Goal: Task Accomplishment & Management: Complete application form

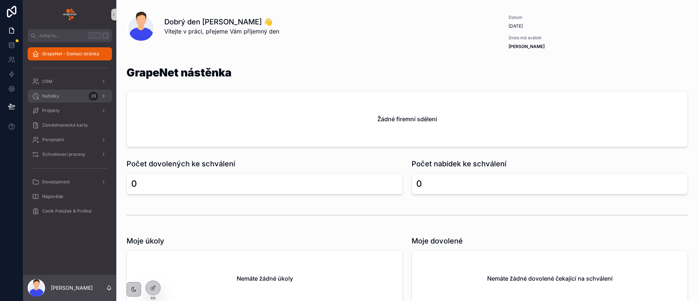
drag, startPoint x: 48, startPoint y: 94, endPoint x: 58, endPoint y: 94, distance: 9.8
click at [48, 94] on span "Nabídky" at bounding box center [50, 96] width 17 height 6
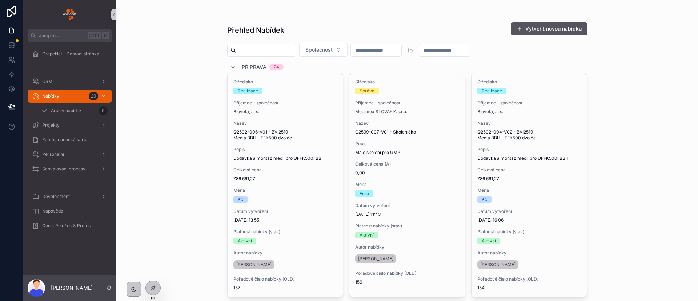
click at [532, 24] on button "Vytvořit novou nabídku" at bounding box center [549, 28] width 77 height 13
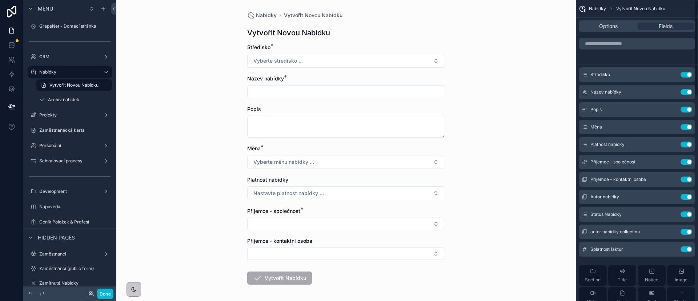
click at [623, 50] on div "scrollable content" at bounding box center [637, 43] width 122 height 17
click at [615, 43] on input "scrollable content" at bounding box center [637, 44] width 116 height 12
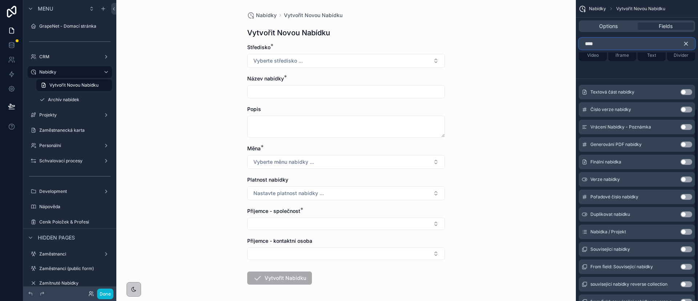
scroll to position [170, 0]
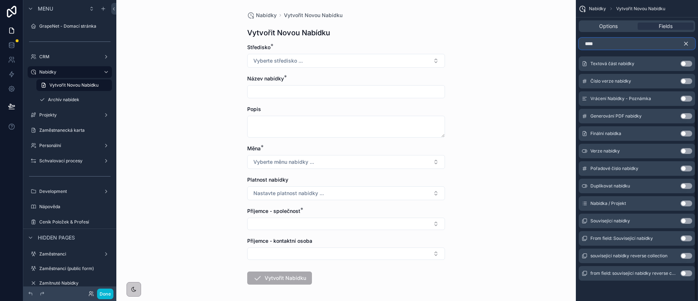
type input "****"
click at [685, 206] on button "Use setting" at bounding box center [686, 203] width 12 height 6
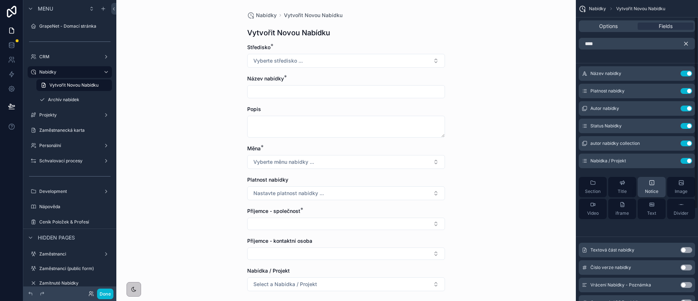
scroll to position [0, 0]
click at [675, 160] on button "scrollable content" at bounding box center [672, 162] width 12 height 6
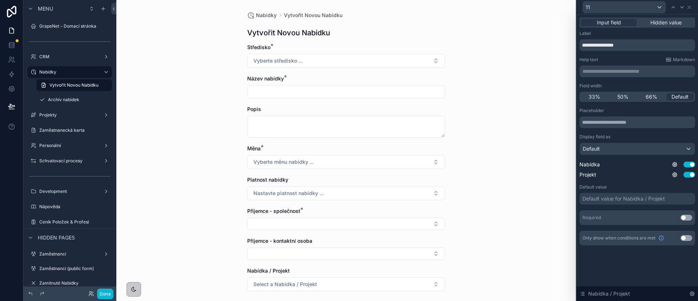
click at [669, 15] on div "**********" at bounding box center [636, 139] width 121 height 248
click at [668, 25] on span "Hidden value" at bounding box center [665, 22] width 31 height 7
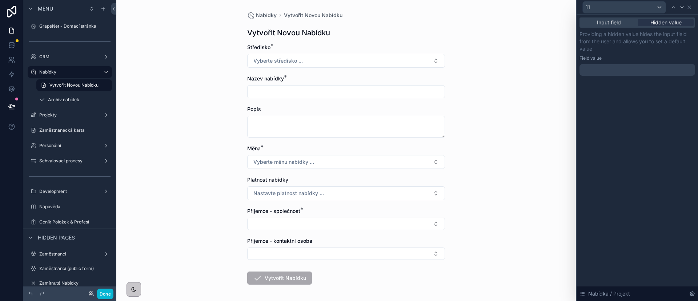
click at [610, 73] on div at bounding box center [637, 70] width 116 height 12
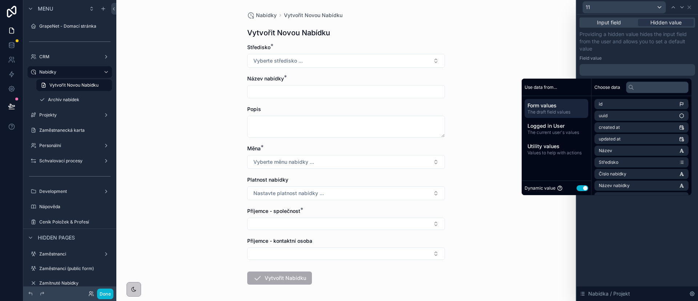
click at [560, 105] on span "Form values" at bounding box center [556, 105] width 58 height 7
click at [579, 186] on button "Use setting" at bounding box center [582, 188] width 12 height 6
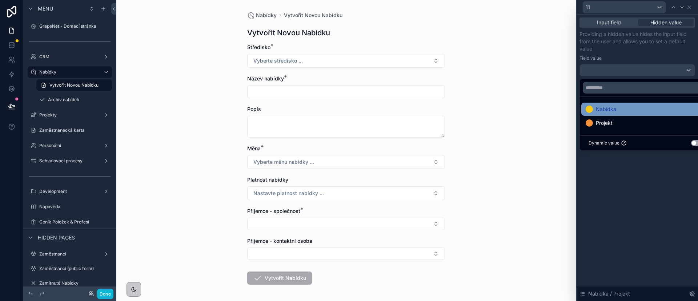
click at [626, 114] on div "Nabídka" at bounding box center [645, 108] width 129 height 13
click at [624, 182] on div "Input field Hidden value Providing a hidden value hides the input field from th…" at bounding box center [636, 158] width 121 height 286
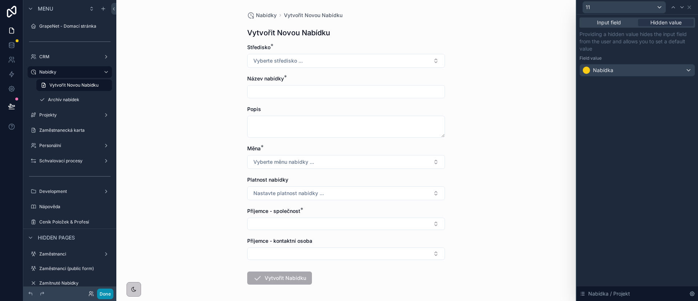
click at [113, 294] on button "Done" at bounding box center [105, 293] width 16 height 11
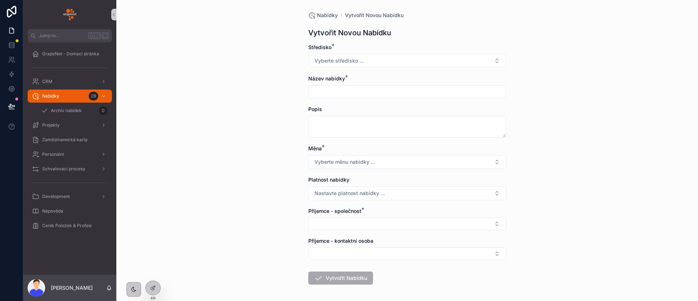
click at [23, 107] on div at bounding box center [11, 106] width 23 height 20
click at [20, 107] on div at bounding box center [11, 106] width 23 height 20
click at [17, 108] on button at bounding box center [12, 106] width 16 height 20
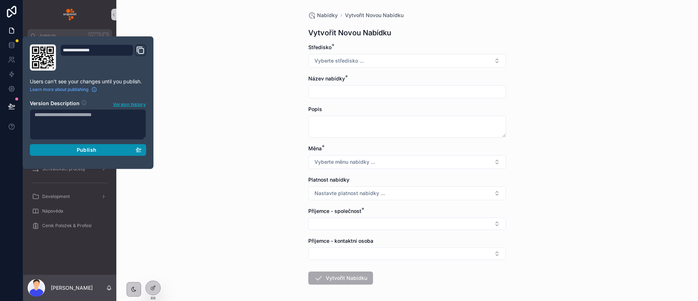
click at [63, 145] on button "Publish" at bounding box center [88, 150] width 116 height 12
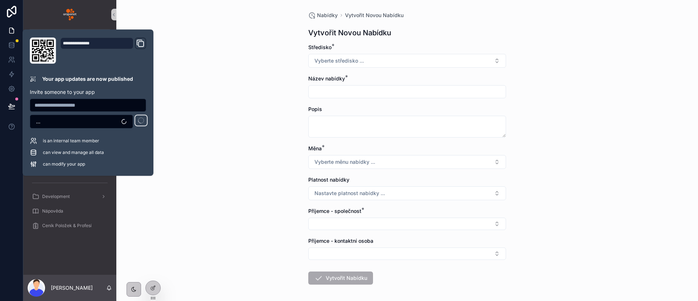
click at [222, 122] on div "Nabídky Vytvořit Novou Nabídku Vytvořit Novou Nabídku Středisko * Vyberte střed…" at bounding box center [407, 150] width 582 height 301
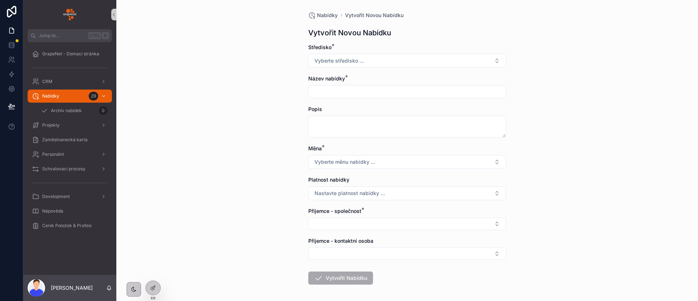
click at [339, 13] on icon "scrollable content" at bounding box center [341, 15] width 4 height 4
click at [330, 13] on span "Nabídky" at bounding box center [327, 15] width 21 height 7
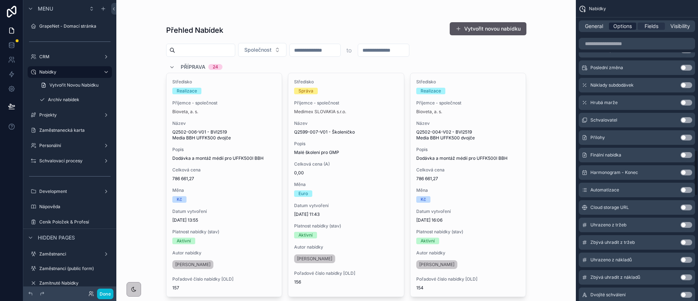
click at [627, 27] on span "Options" at bounding box center [622, 26] width 19 height 7
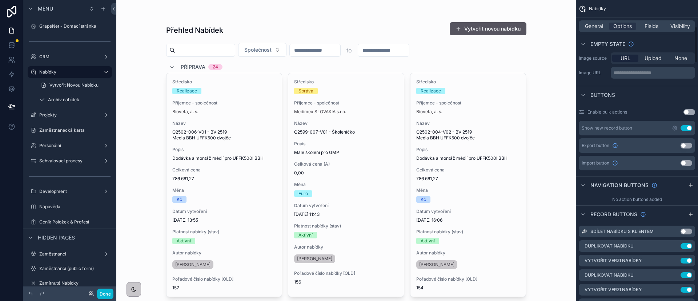
scroll to position [273, 0]
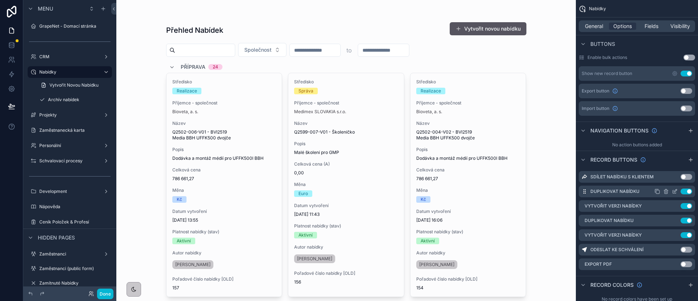
click at [676, 192] on icon "scrollable content" at bounding box center [674, 191] width 3 height 3
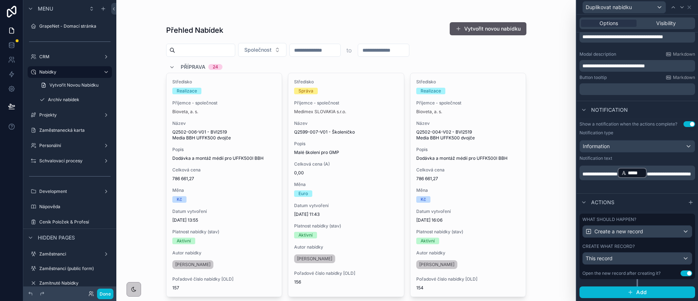
scroll to position [133, 0]
click at [630, 245] on label "Create what record?" at bounding box center [608, 246] width 52 height 6
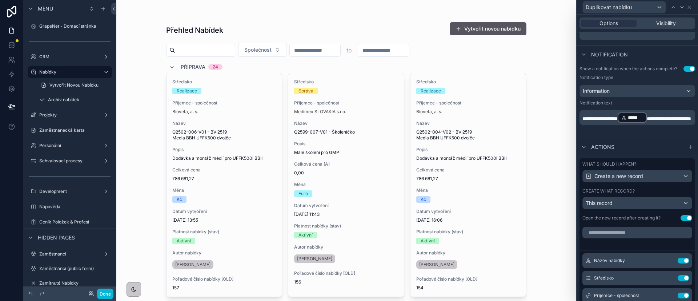
scroll to position [242, 0]
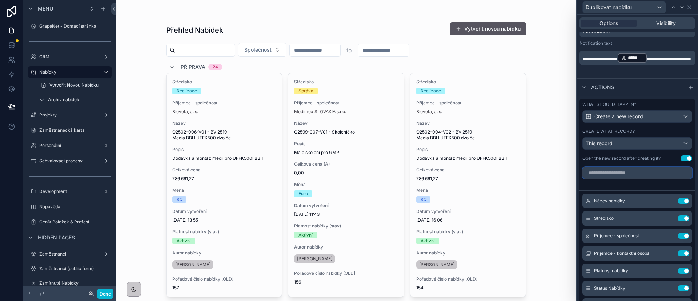
click at [617, 178] on input "text" at bounding box center [637, 173] width 110 height 12
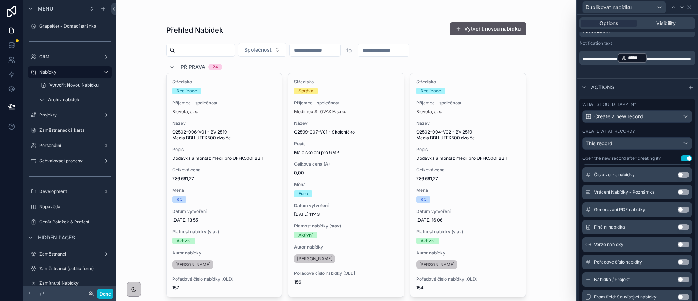
scroll to position [270, 0]
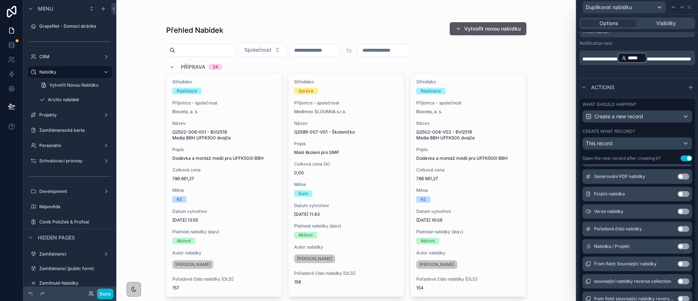
type input "****"
click at [677, 249] on button "Use setting" at bounding box center [683, 246] width 12 height 6
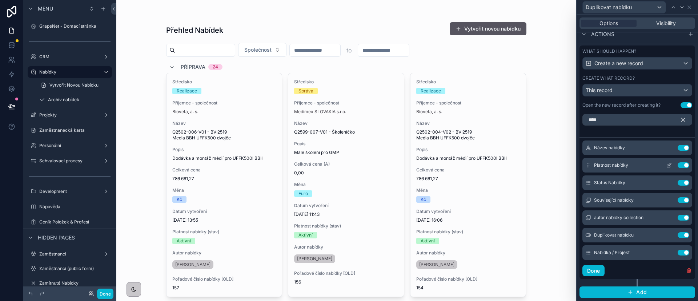
scroll to position [55, 0]
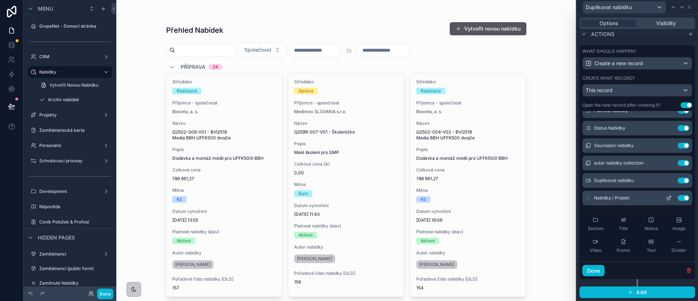
click at [663, 201] on button at bounding box center [669, 198] width 12 height 6
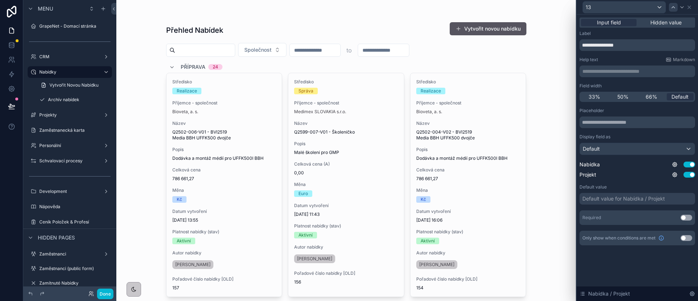
click at [674, 10] on div at bounding box center [673, 7] width 9 height 9
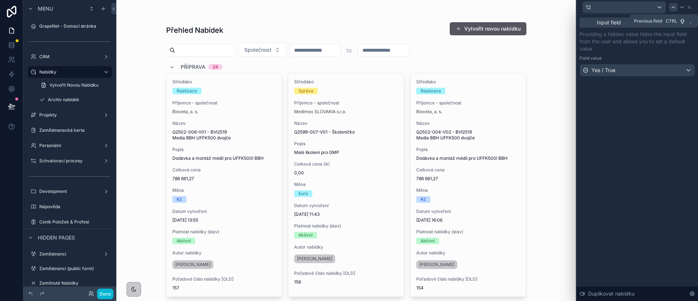
click at [673, 5] on icon at bounding box center [673, 7] width 6 height 6
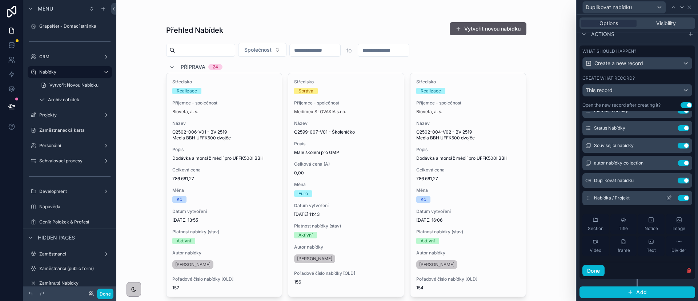
click at [652, 198] on div "Nabídka / Projekt Use setting" at bounding box center [637, 197] width 110 height 15
click at [666, 201] on icon at bounding box center [669, 198] width 6 height 6
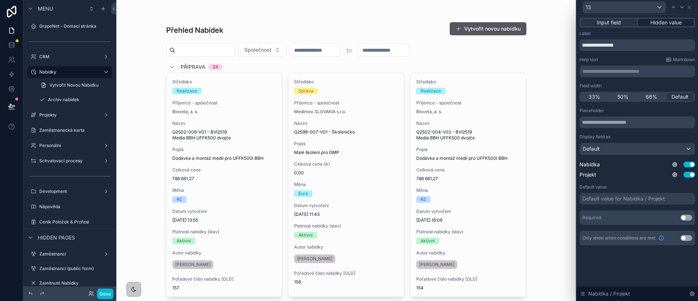
click at [659, 23] on span "Hidden value" at bounding box center [665, 22] width 31 height 7
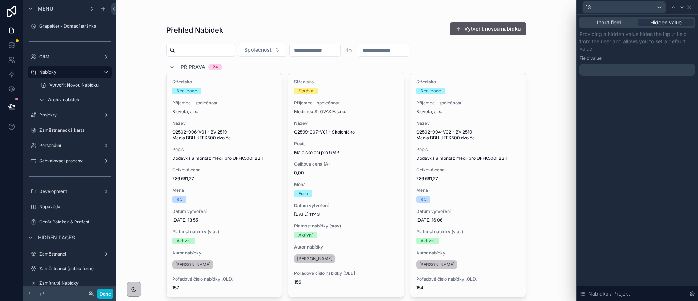
click at [614, 63] on div "Providing a hidden value hides the input field from the user and allows you to …" at bounding box center [637, 53] width 116 height 45
click at [607, 71] on div at bounding box center [637, 70] width 116 height 12
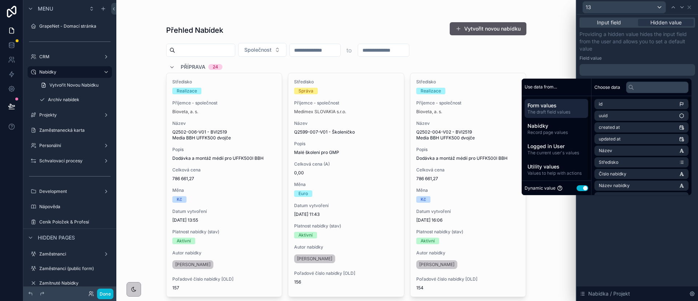
click at [583, 188] on button "Use setting" at bounding box center [582, 188] width 12 height 6
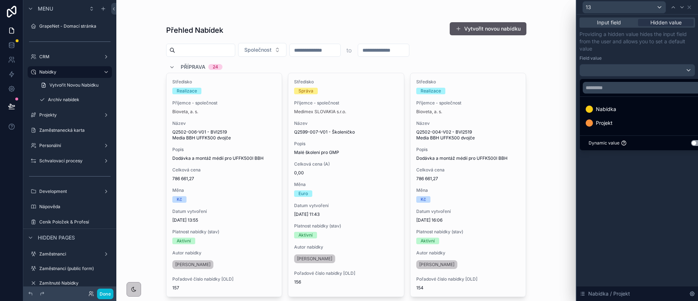
drag, startPoint x: 611, startPoint y: 108, endPoint x: 620, endPoint y: 173, distance: 66.3
click at [611, 108] on span "Nabídka" at bounding box center [606, 109] width 20 height 9
drag, startPoint x: 620, startPoint y: 173, endPoint x: 648, endPoint y: 125, distance: 56.0
click at [620, 174] on div "Input field Hidden value Providing a hidden value hides the input field from th…" at bounding box center [636, 158] width 121 height 286
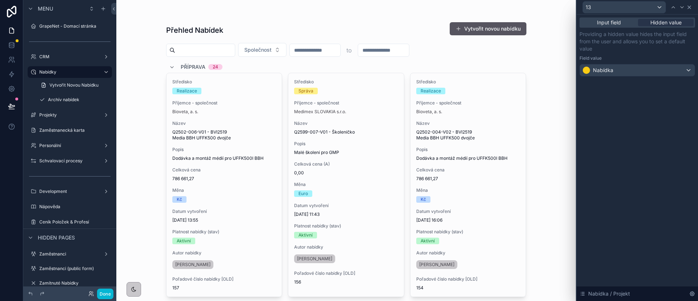
click at [688, 6] on icon at bounding box center [689, 7] width 6 height 6
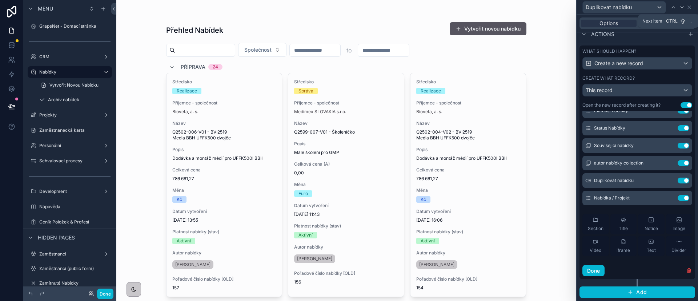
click at [681, 9] on icon at bounding box center [682, 7] width 6 height 6
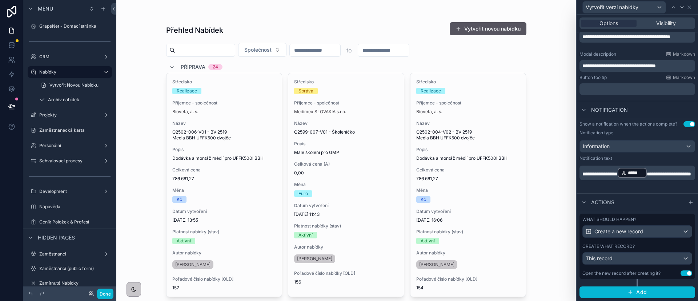
scroll to position [133, 0]
click at [625, 248] on label "Create what record?" at bounding box center [608, 246] width 52 height 6
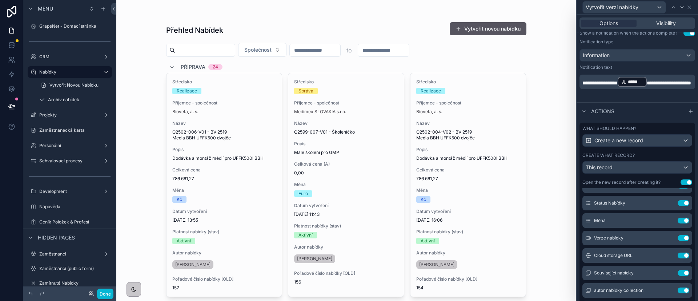
scroll to position [0, 0]
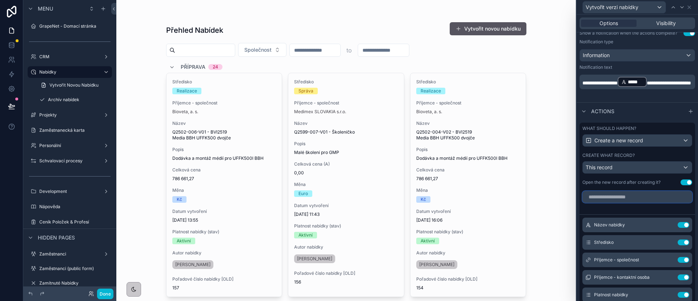
click at [594, 202] on input "text" at bounding box center [637, 197] width 110 height 12
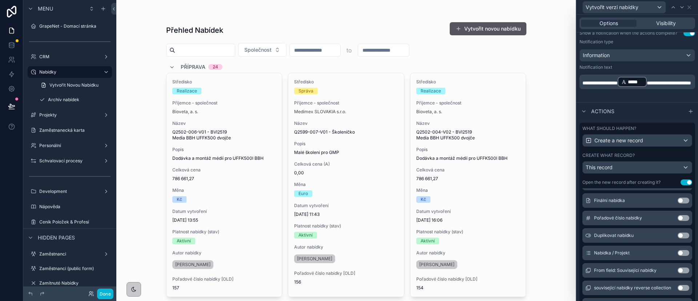
scroll to position [273, 0]
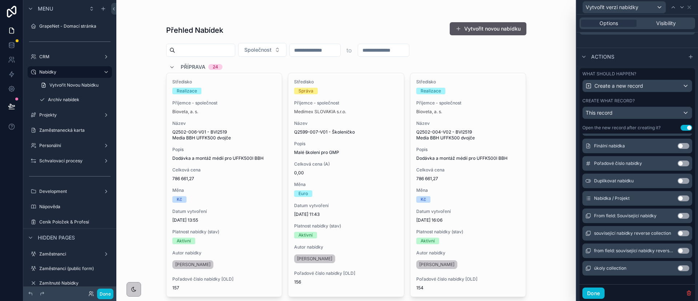
type input "***"
click at [677, 201] on button "Use setting" at bounding box center [683, 198] width 12 height 6
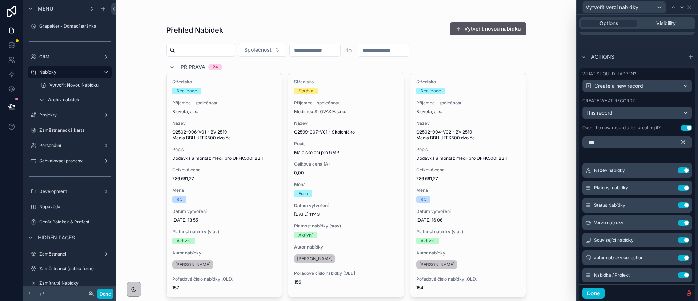
scroll to position [55, 0]
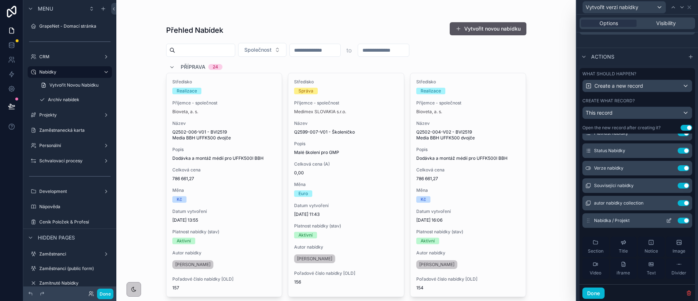
click at [666, 223] on icon at bounding box center [669, 220] width 6 height 6
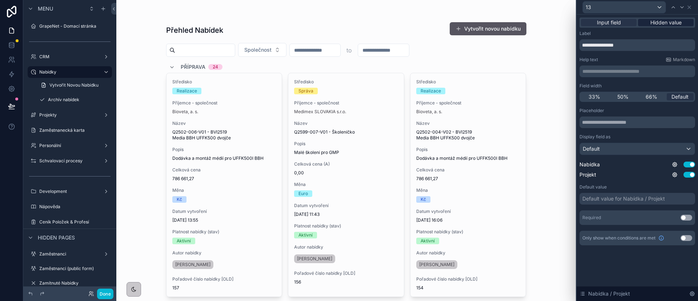
click at [669, 25] on span "Hidden value" at bounding box center [665, 22] width 31 height 7
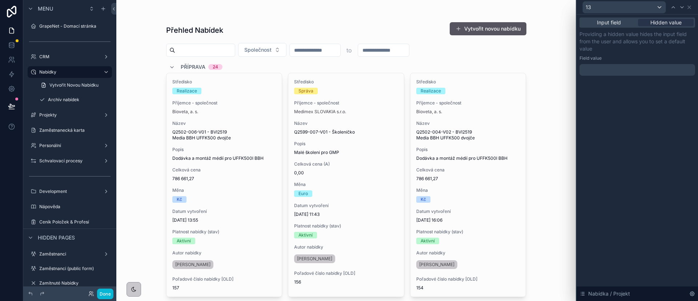
click at [646, 68] on div at bounding box center [637, 70] width 116 height 12
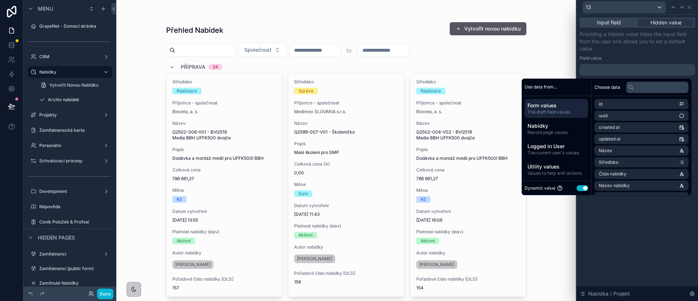
click at [582, 186] on button "Use setting" at bounding box center [582, 188] width 12 height 6
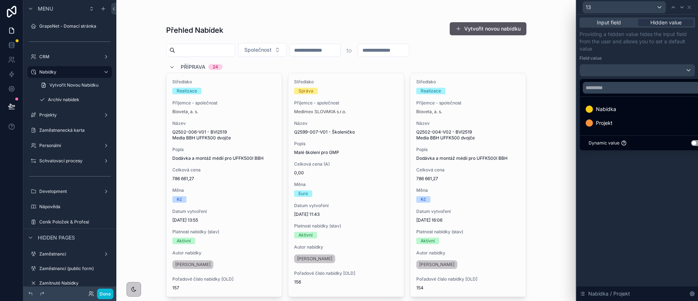
click at [597, 112] on span "Nabídka" at bounding box center [606, 109] width 20 height 9
click at [650, 47] on p "Providing a hidden value hides the input field from the user and allows you to …" at bounding box center [637, 42] width 116 height 22
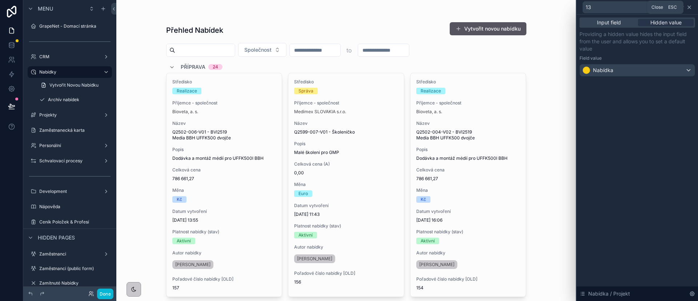
click at [691, 8] on icon at bounding box center [689, 7] width 6 height 6
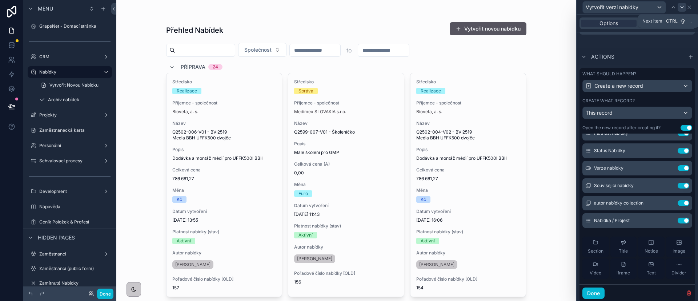
click at [680, 6] on icon at bounding box center [682, 7] width 6 height 6
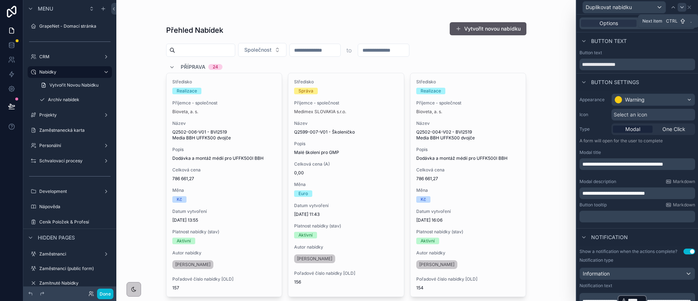
click at [680, 7] on icon at bounding box center [682, 7] width 6 height 6
click at [679, 10] on div at bounding box center [681, 7] width 9 height 9
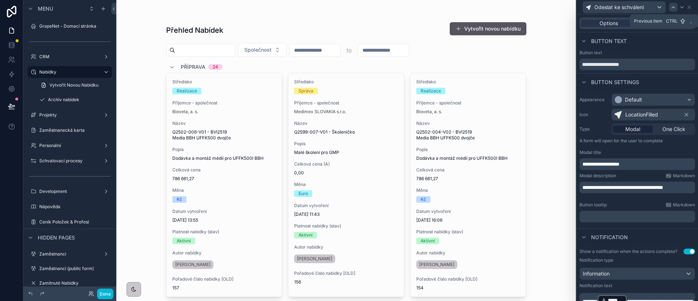
click at [676, 7] on icon at bounding box center [673, 7] width 6 height 6
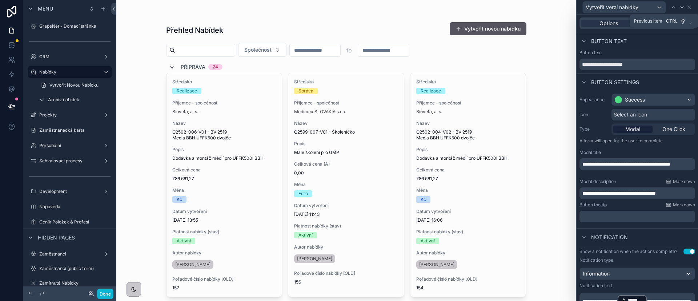
click at [676, 7] on icon at bounding box center [673, 7] width 6 height 6
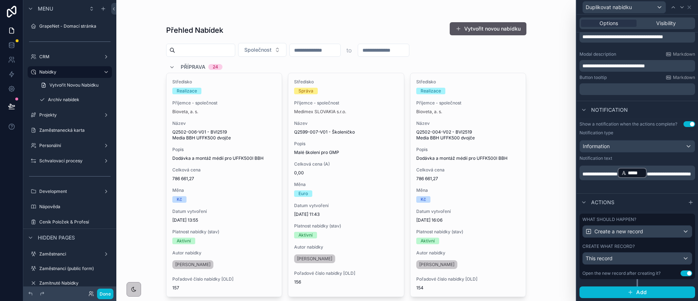
click at [638, 249] on div "Create what record?" at bounding box center [637, 246] width 110 height 6
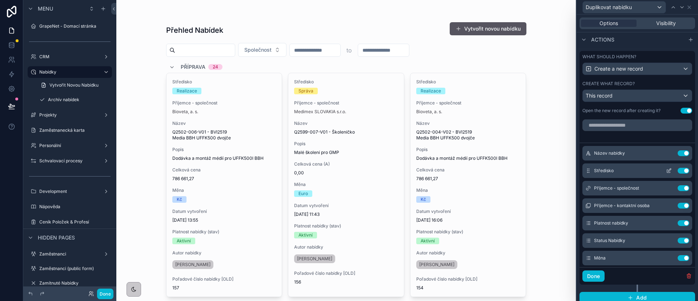
scroll to position [297, 0]
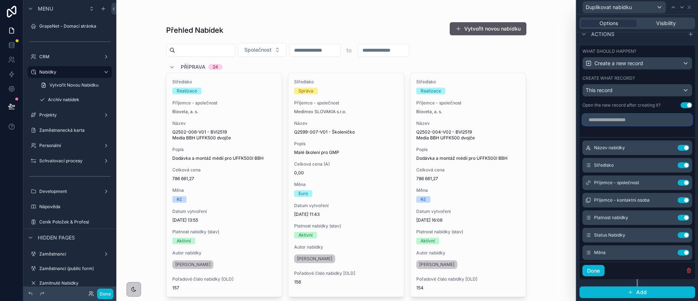
click at [617, 119] on input "text" at bounding box center [637, 120] width 110 height 12
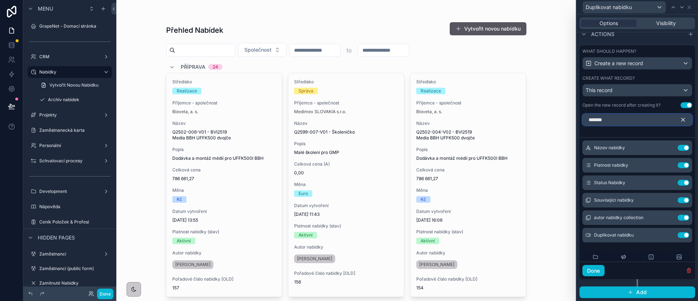
scroll to position [292, 0]
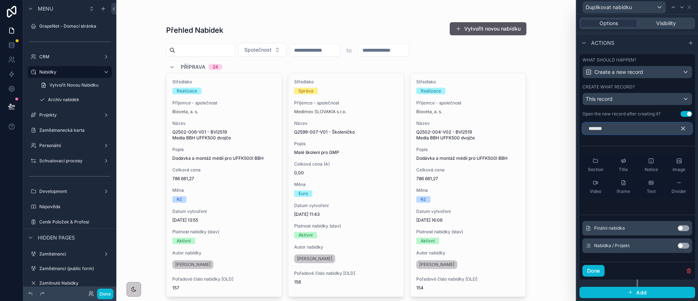
type input "*******"
click at [678, 244] on button "Use setting" at bounding box center [683, 245] width 12 height 6
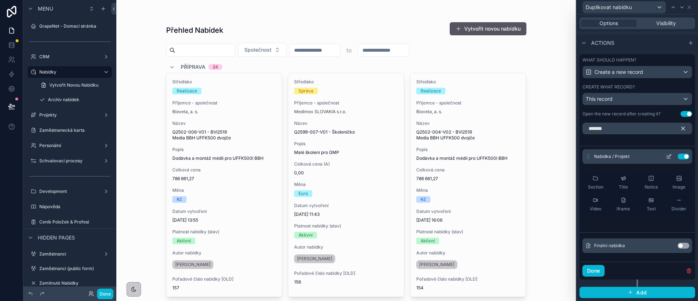
click at [668, 154] on icon at bounding box center [669, 155] width 3 height 3
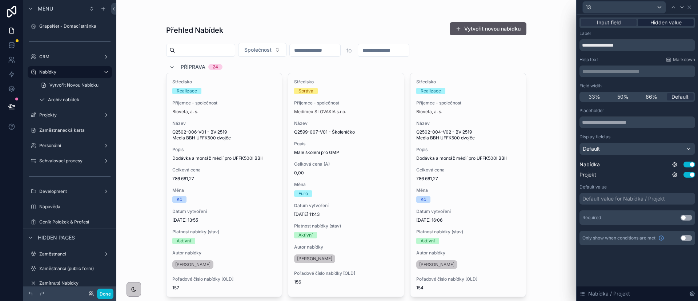
click at [653, 23] on span "Hidden value" at bounding box center [665, 22] width 31 height 7
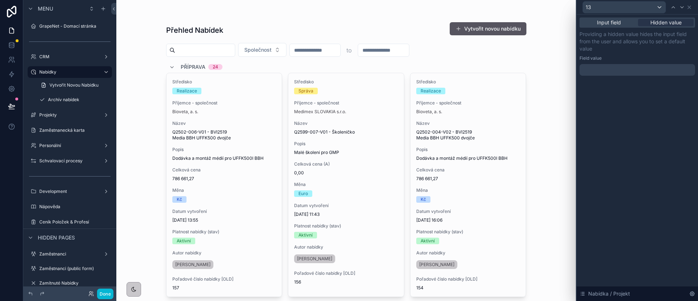
click at [622, 72] on div at bounding box center [637, 70] width 116 height 12
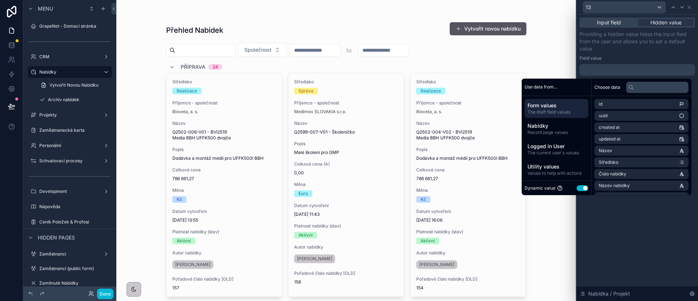
click at [580, 187] on button "Use setting" at bounding box center [582, 188] width 12 height 6
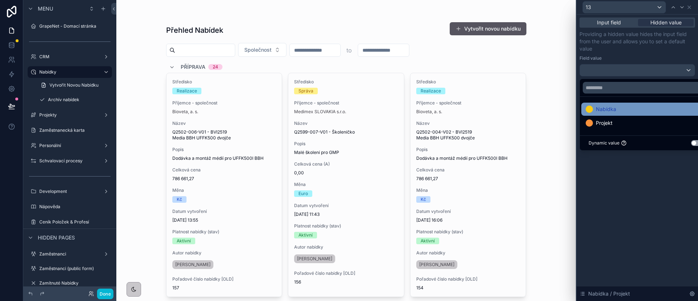
click at [626, 102] on div "Nabídka" at bounding box center [645, 108] width 129 height 13
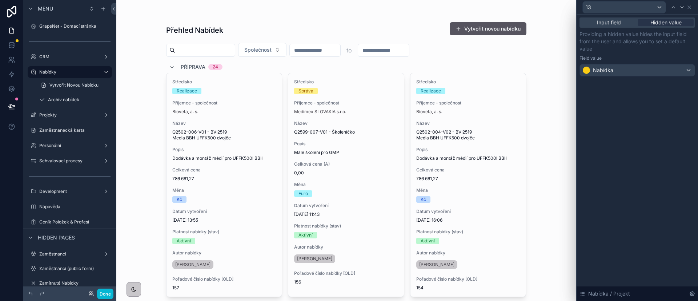
click at [654, 37] on p "Providing a hidden value hides the input field from the user and allows you to …" at bounding box center [637, 42] width 116 height 22
click at [678, 4] on div at bounding box center [681, 7] width 9 height 9
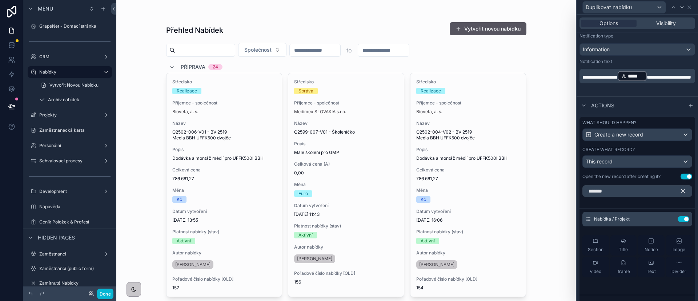
scroll to position [238, 0]
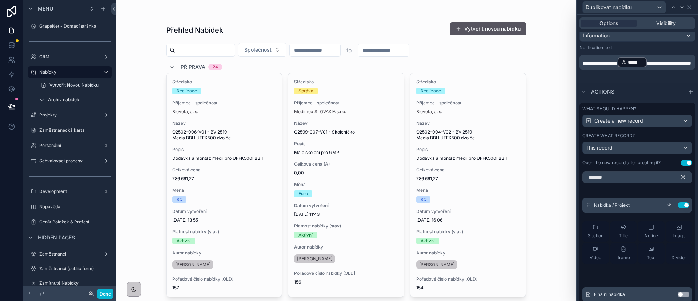
click at [666, 208] on icon at bounding box center [669, 205] width 6 height 6
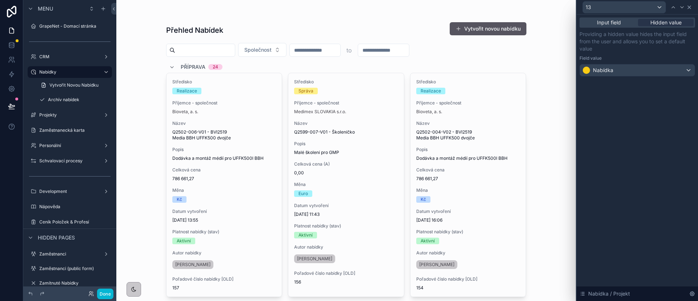
click at [689, 7] on icon at bounding box center [689, 7] width 6 height 6
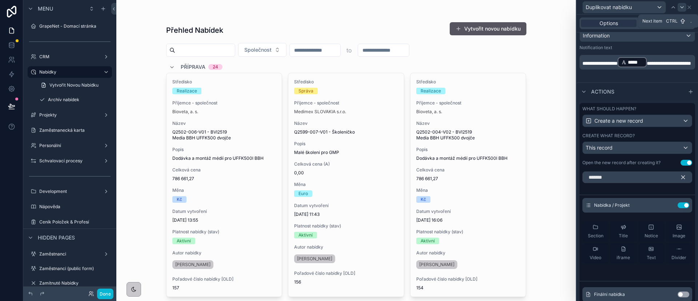
click at [683, 8] on icon at bounding box center [682, 7] width 6 height 6
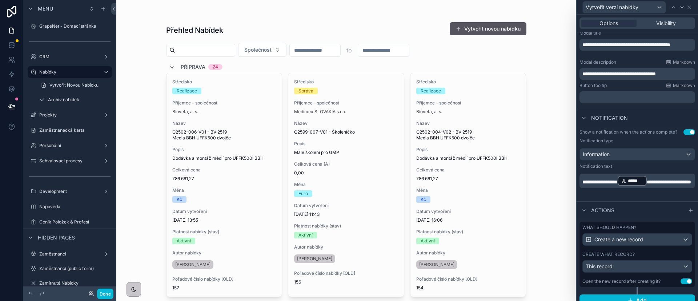
scroll to position [133, 0]
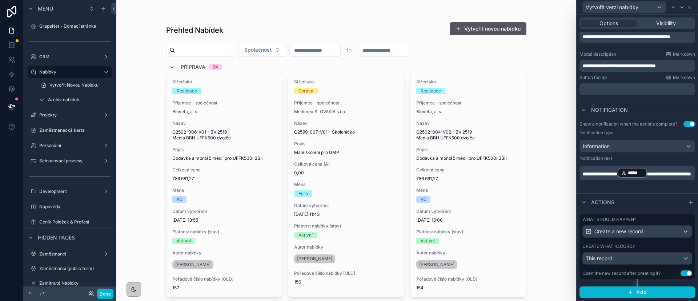
click at [647, 246] on div "Create what record?" at bounding box center [637, 246] width 110 height 6
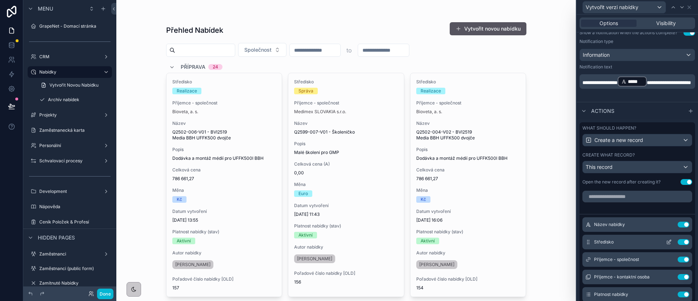
scroll to position [242, 0]
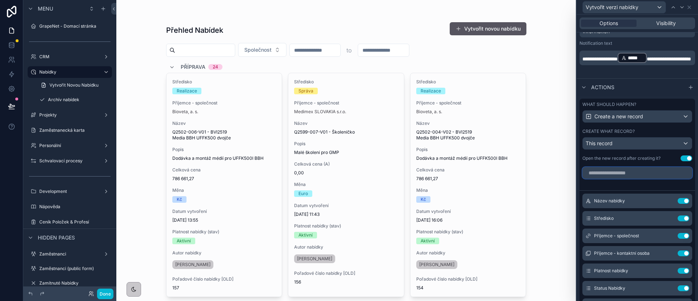
click at [626, 178] on input "text" at bounding box center [637, 173] width 110 height 12
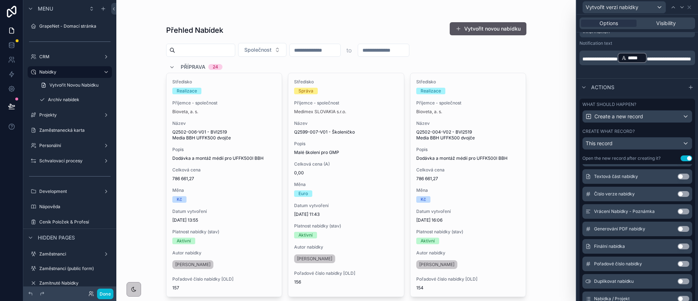
scroll to position [297, 0]
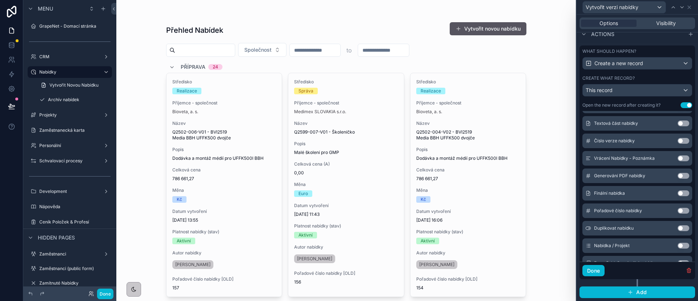
type input "******"
click at [677, 248] on button "Use setting" at bounding box center [683, 245] width 12 height 6
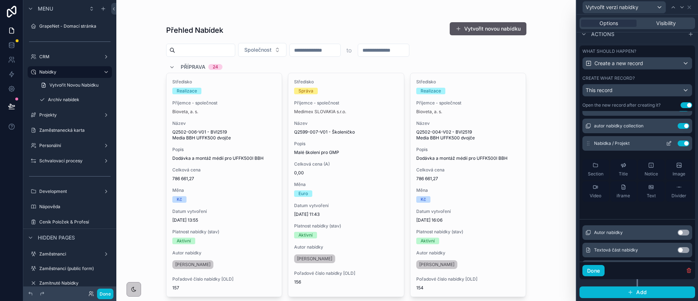
click at [666, 146] on icon at bounding box center [669, 143] width 6 height 6
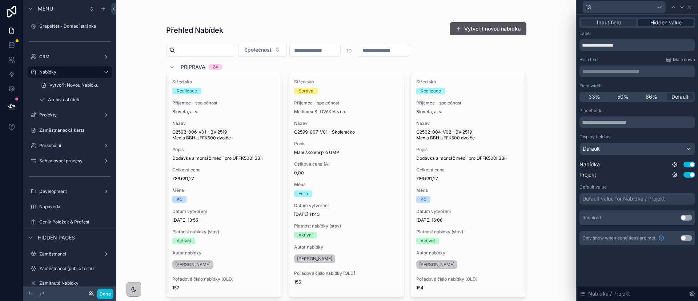
click at [664, 20] on span "Hidden value" at bounding box center [665, 22] width 31 height 7
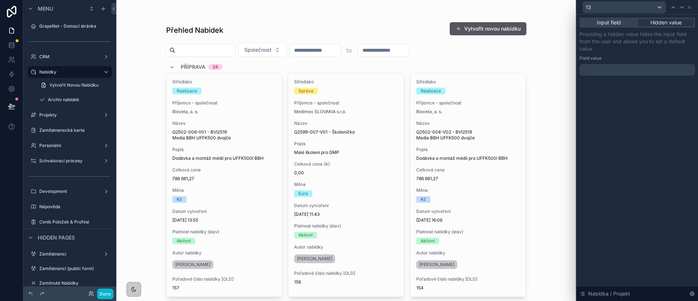
click at [614, 73] on div at bounding box center [637, 70] width 116 height 12
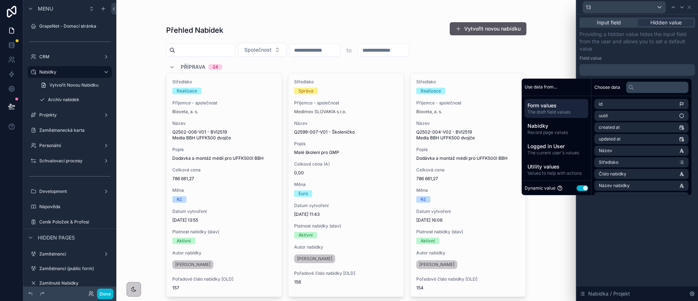
click at [583, 189] on div "Dynamic value Use setting" at bounding box center [556, 188] width 64 height 8
click at [583, 190] on div "Dynamic value Use setting" at bounding box center [556, 188] width 64 height 8
click at [581, 190] on button "Use setting" at bounding box center [582, 188] width 12 height 6
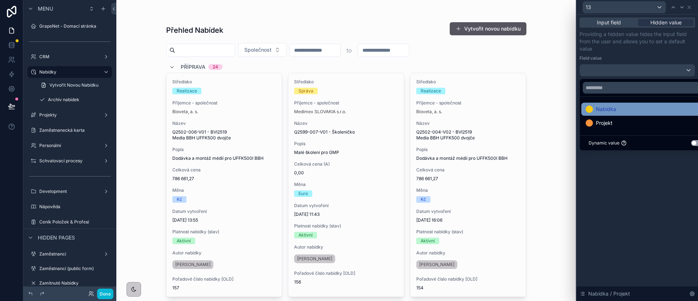
click at [630, 107] on div "Nabídka" at bounding box center [646, 109] width 120 height 9
click at [614, 192] on div "Input field Hidden value Providing a hidden value hides the input field from th…" at bounding box center [636, 158] width 121 height 286
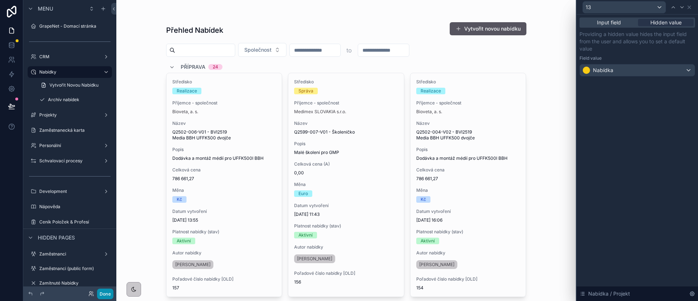
click at [110, 292] on button "Done" at bounding box center [105, 293] width 16 height 11
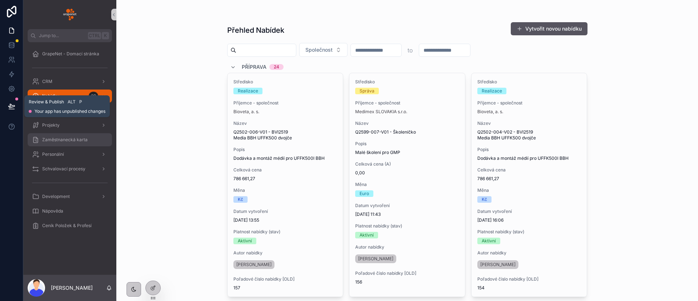
click at [5, 105] on button at bounding box center [12, 106] width 16 height 20
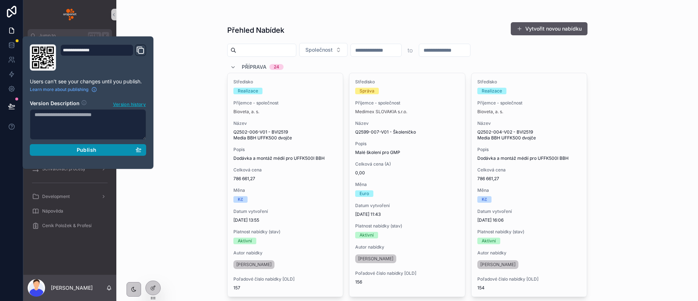
click at [87, 149] on span "Publish" at bounding box center [87, 149] width 20 height 7
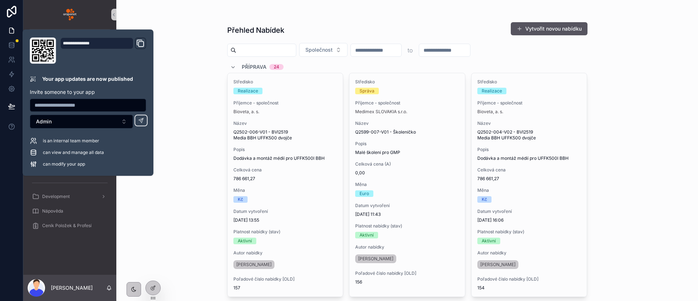
click at [177, 52] on div "Přehled Nabídek Vytvořit novou nabídku Společnost to Příprava 24 Středisko Real…" at bounding box center [407, 150] width 582 height 301
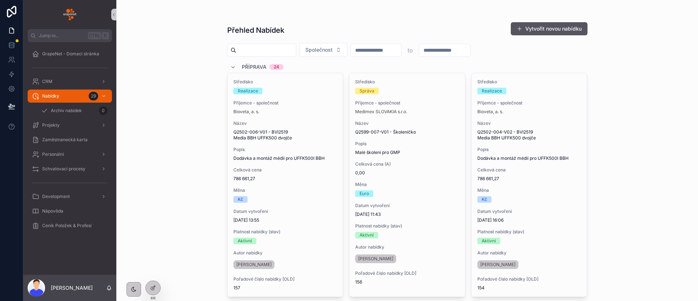
click at [76, 15] on img "scrollable content" at bounding box center [69, 15] width 13 height 12
